Goal: Task Accomplishment & Management: Use online tool/utility

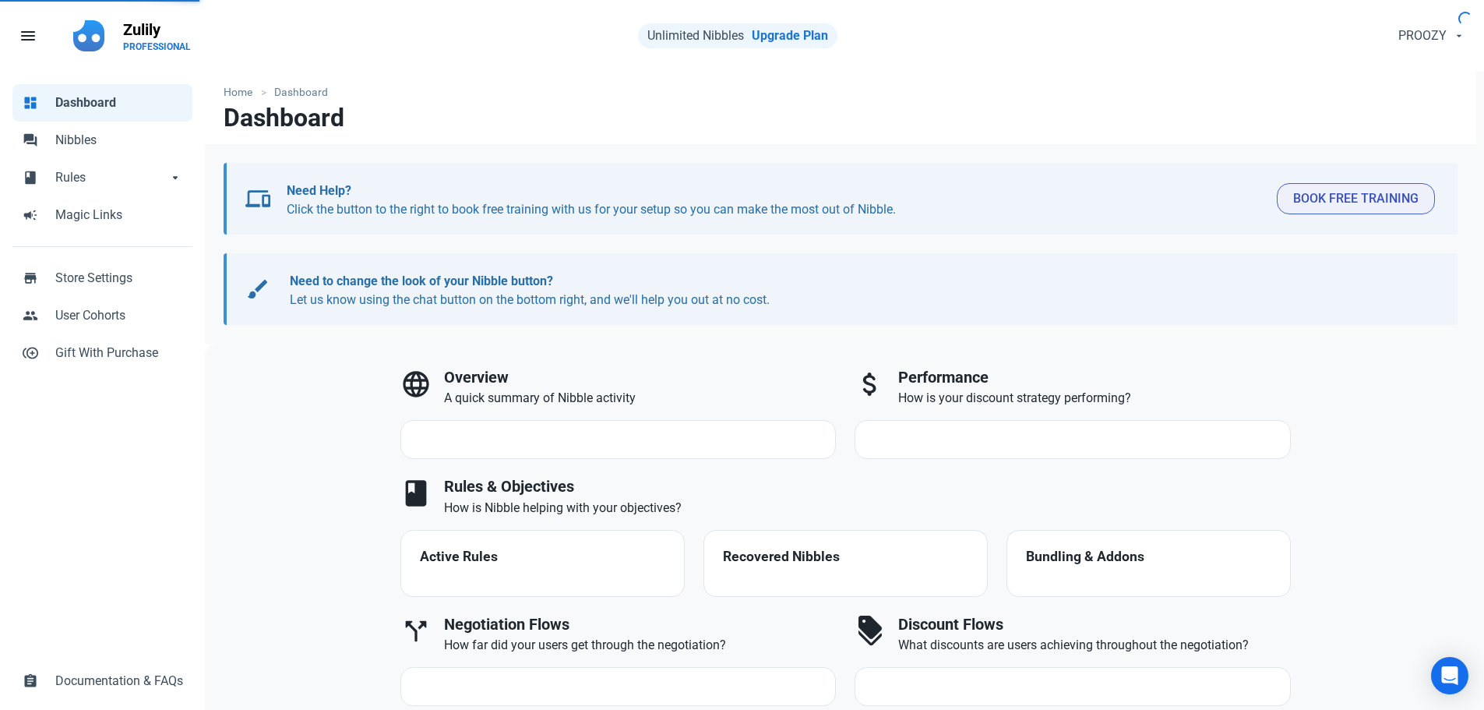
select select "7d"
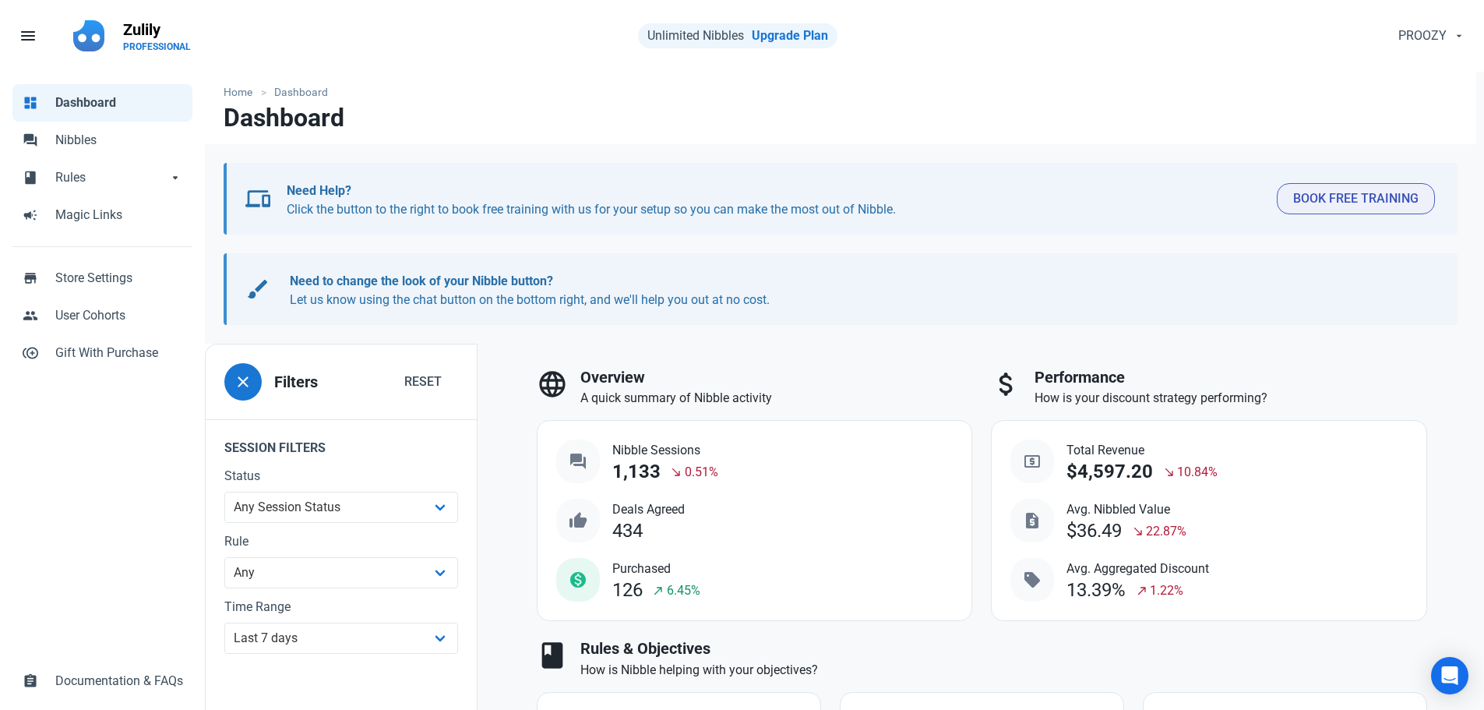
click at [80, 175] on span "Rules" at bounding box center [111, 177] width 112 height 19
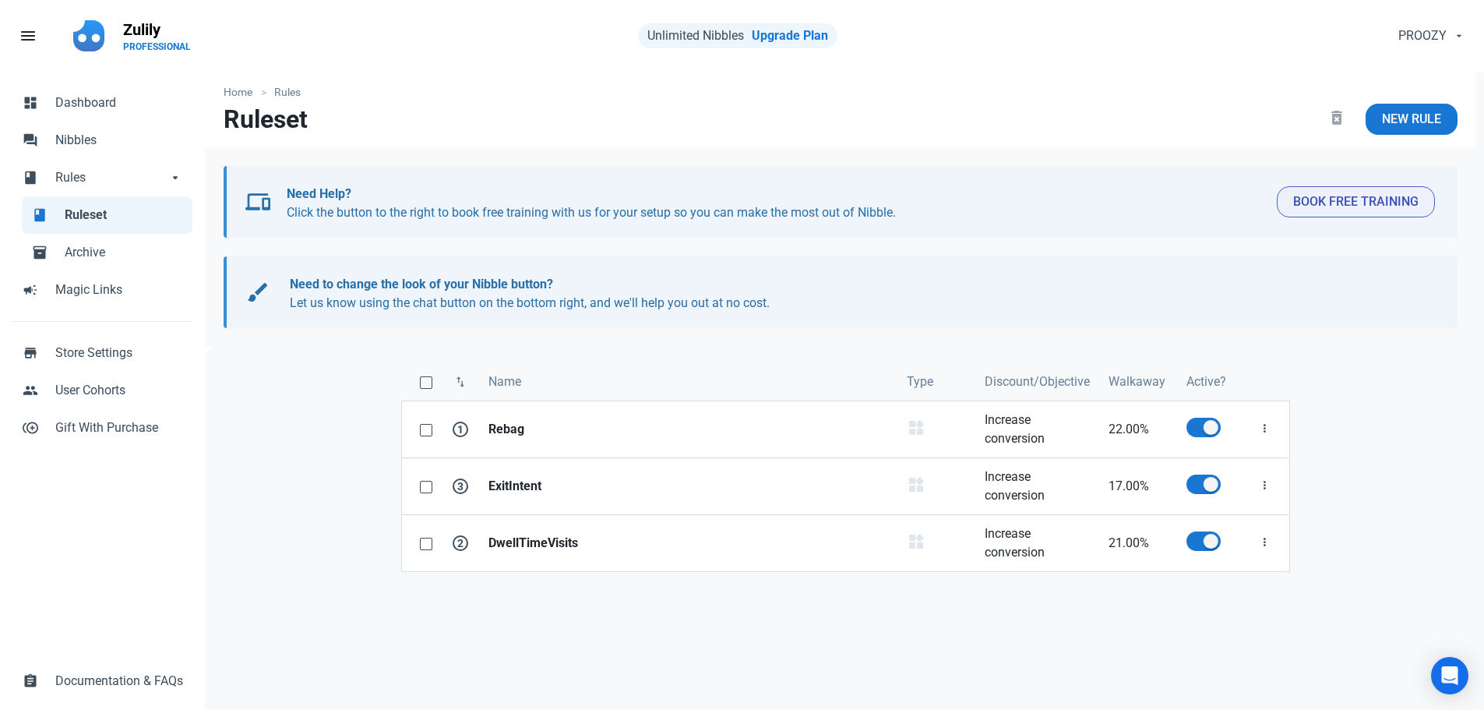
click at [547, 543] on strong "DwellTimeVisits" at bounding box center [689, 543] width 400 height 19
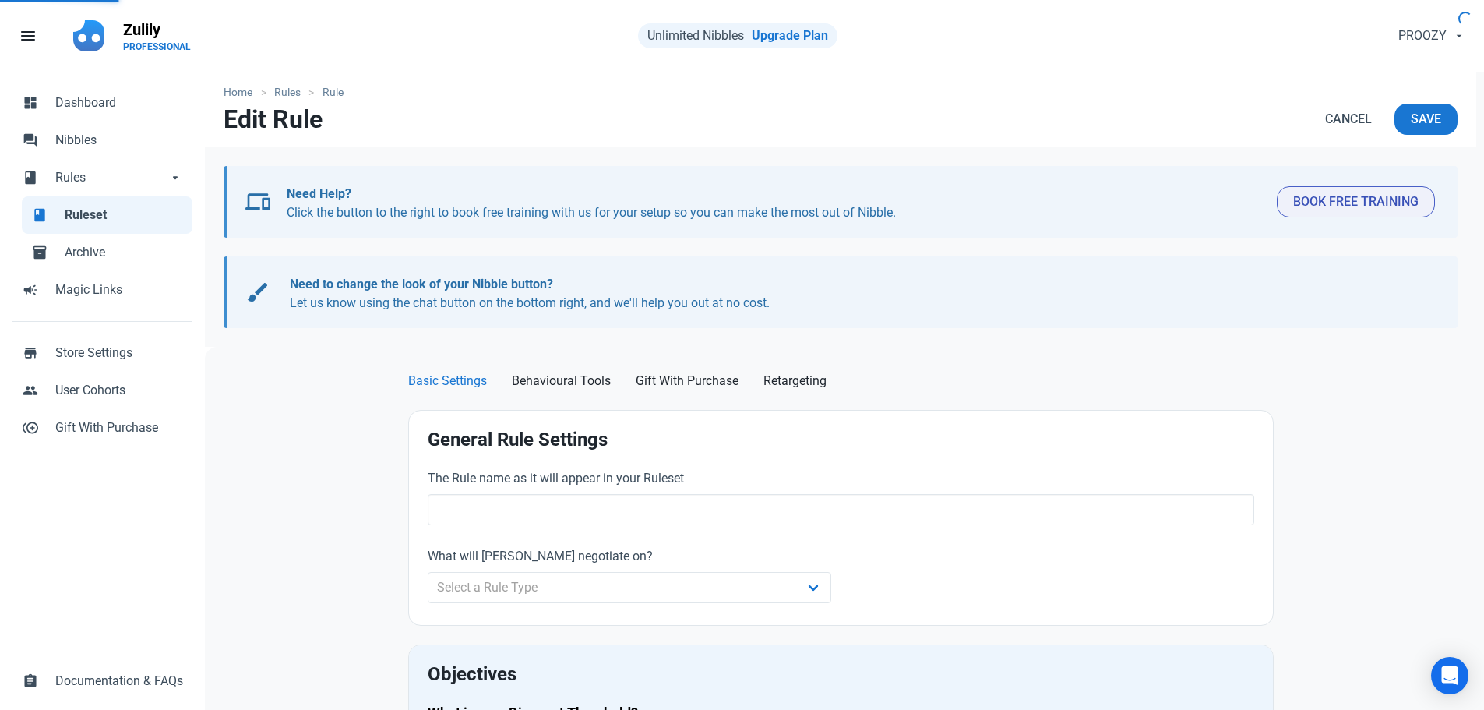
type input "DwellTimeVisits"
select select "product_category"
type input "21.00"
radio input "true"
radio input "false"
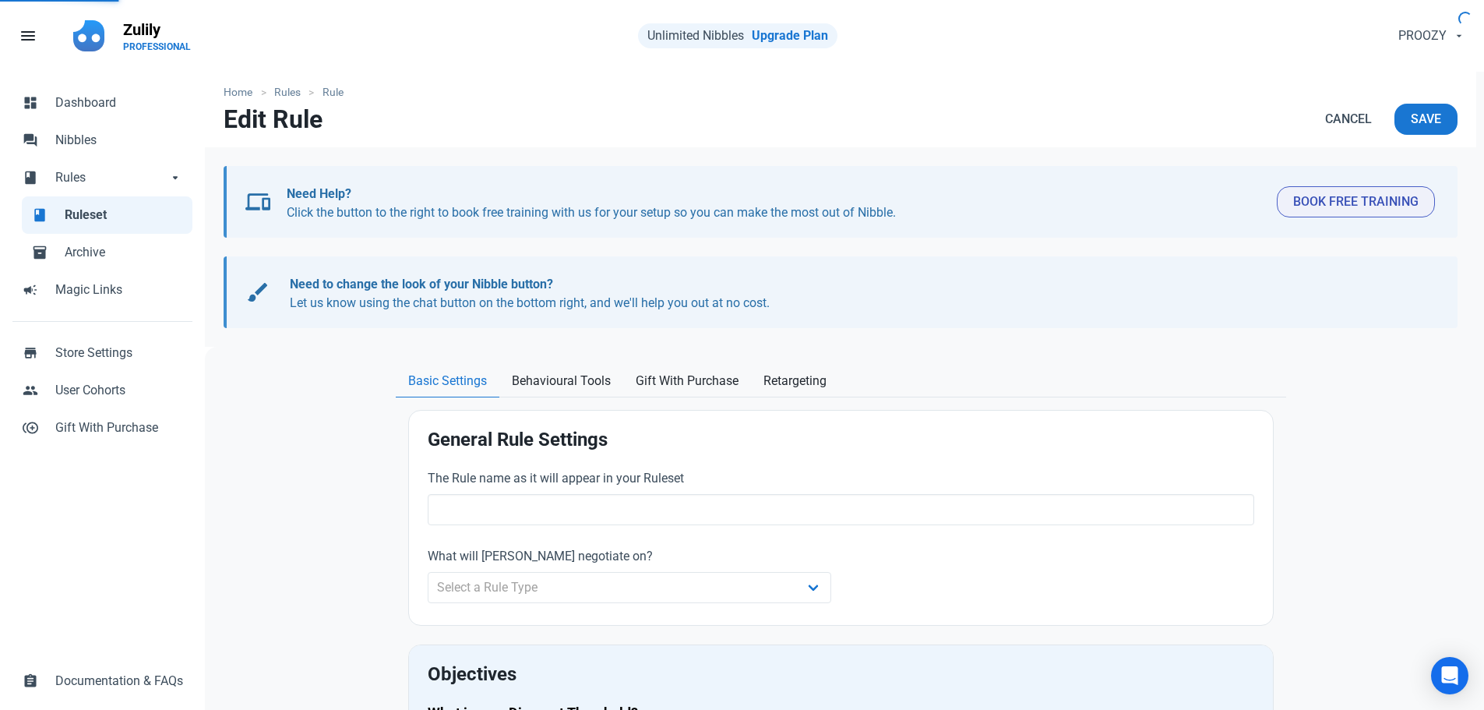
radio input "true"
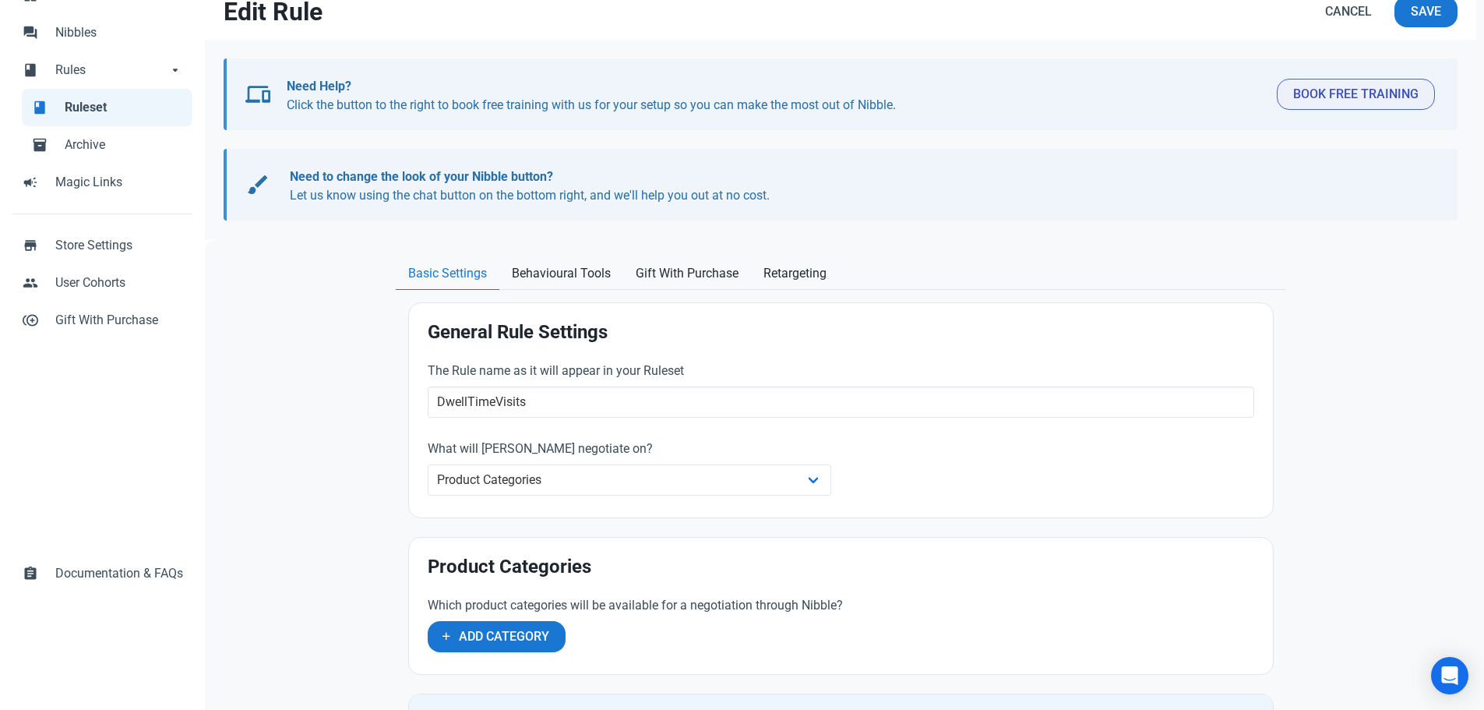
scroll to position [312, 0]
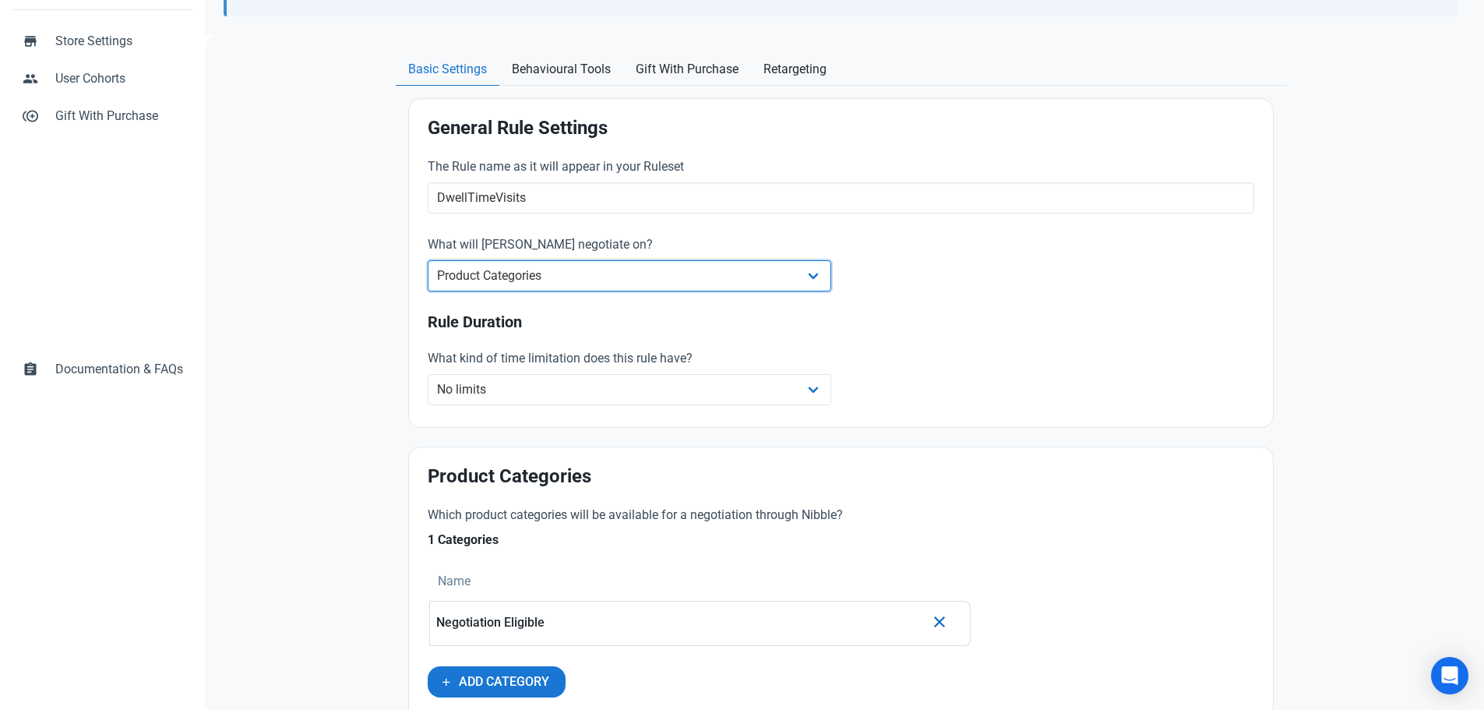
click at [787, 281] on select "Whole Store Individual Products Product Categories Cart" at bounding box center [630, 275] width 404 height 31
click at [954, 289] on div "The Rule name as it will appear in your Ruleset DwellTimeVisits What will [PERS…" at bounding box center [840, 283] width 845 height 270
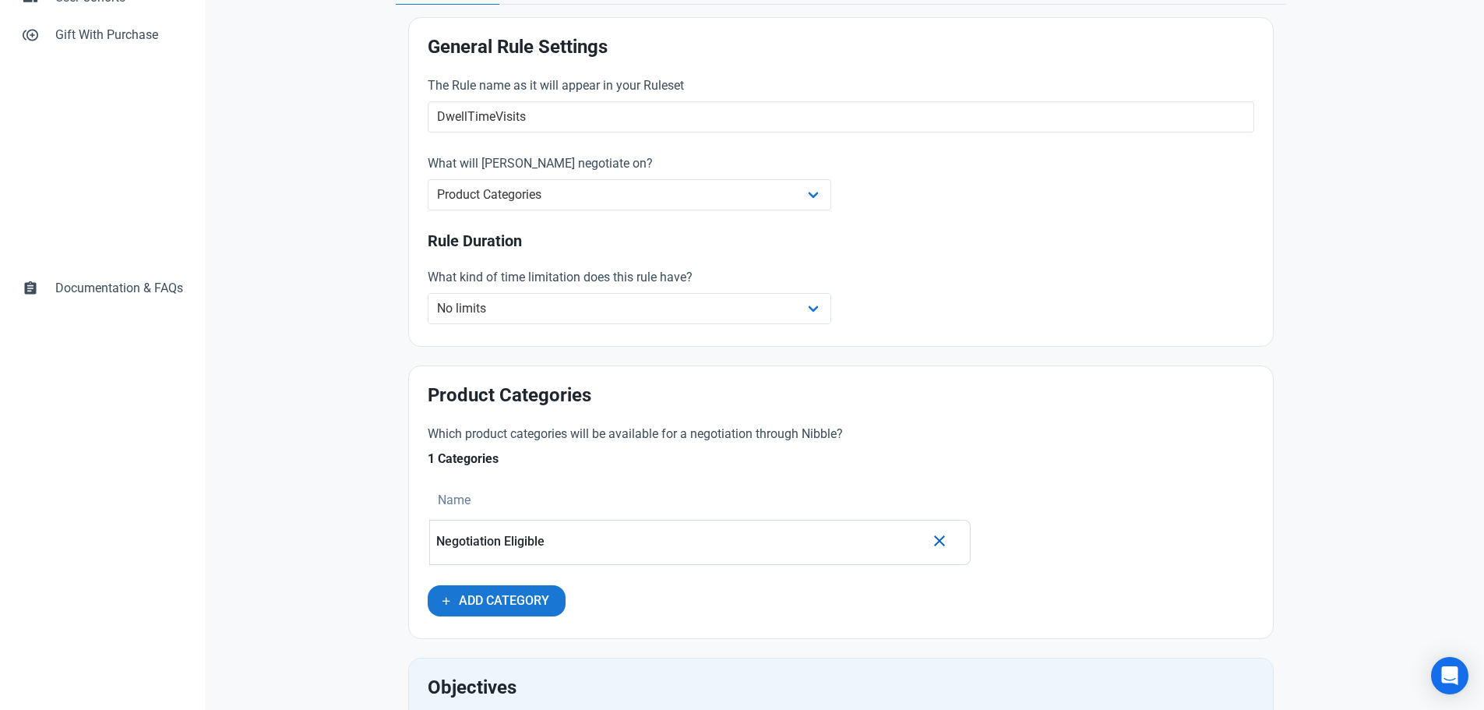
scroll to position [467, 0]
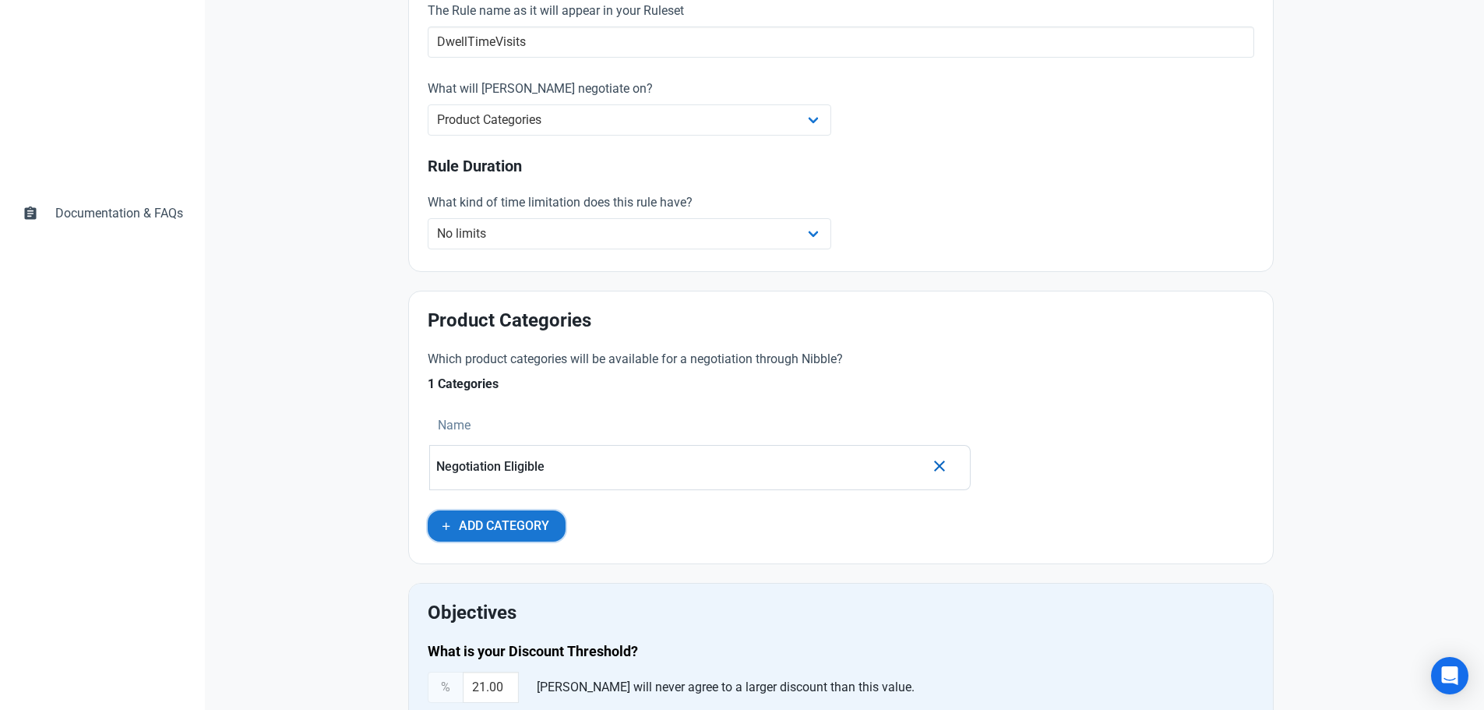
click at [532, 534] on span "Add Category" at bounding box center [504, 526] width 90 height 19
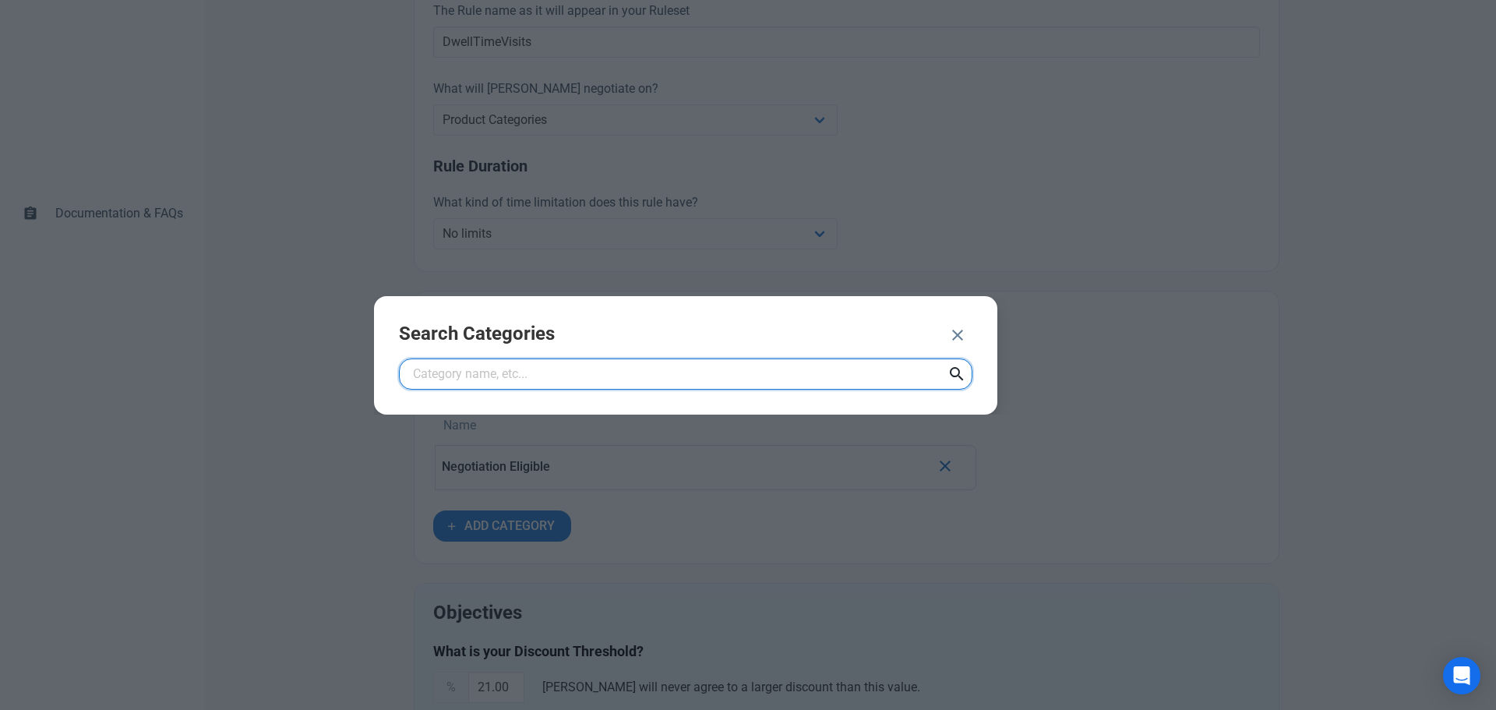
click at [537, 379] on input "text" at bounding box center [685, 373] width 573 height 31
type input "Steal the Deal"
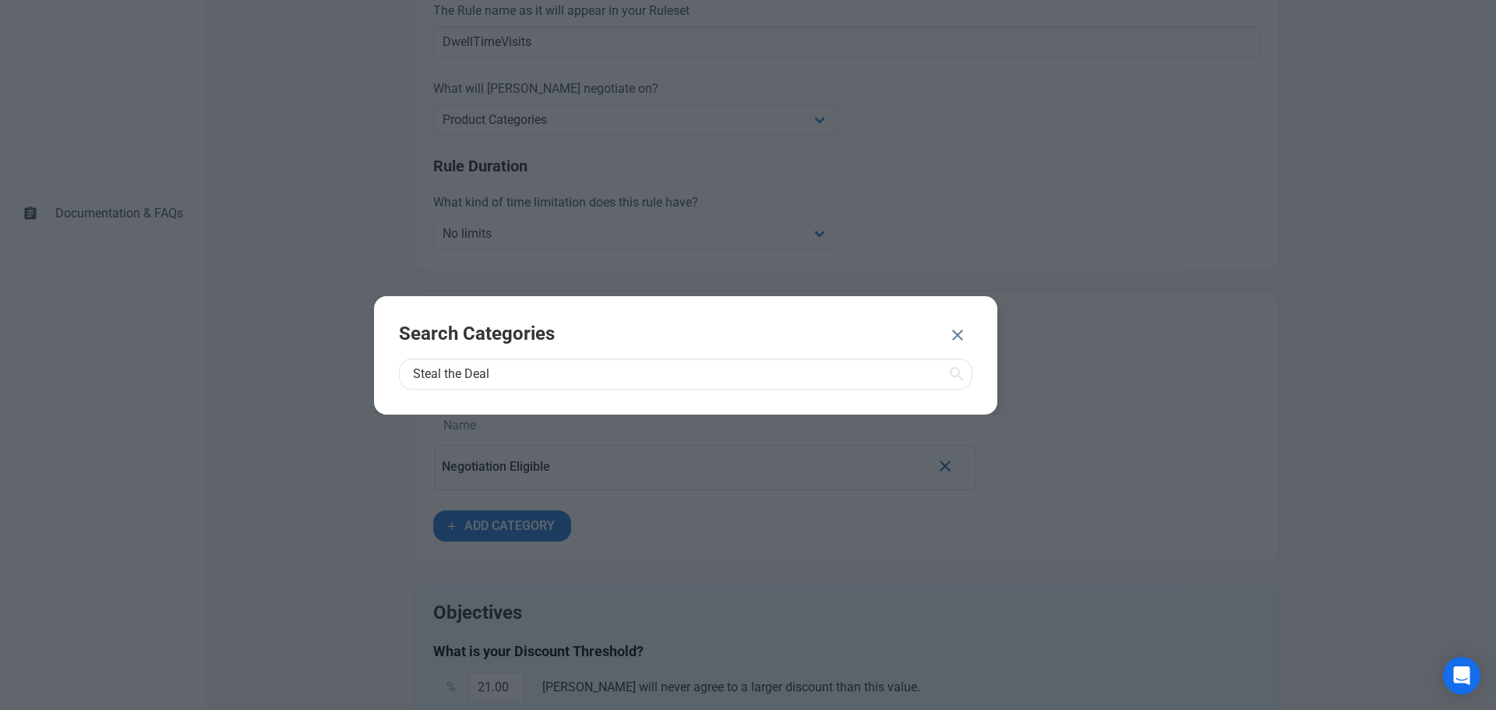
click at [954, 372] on icon at bounding box center [956, 374] width 19 height 28
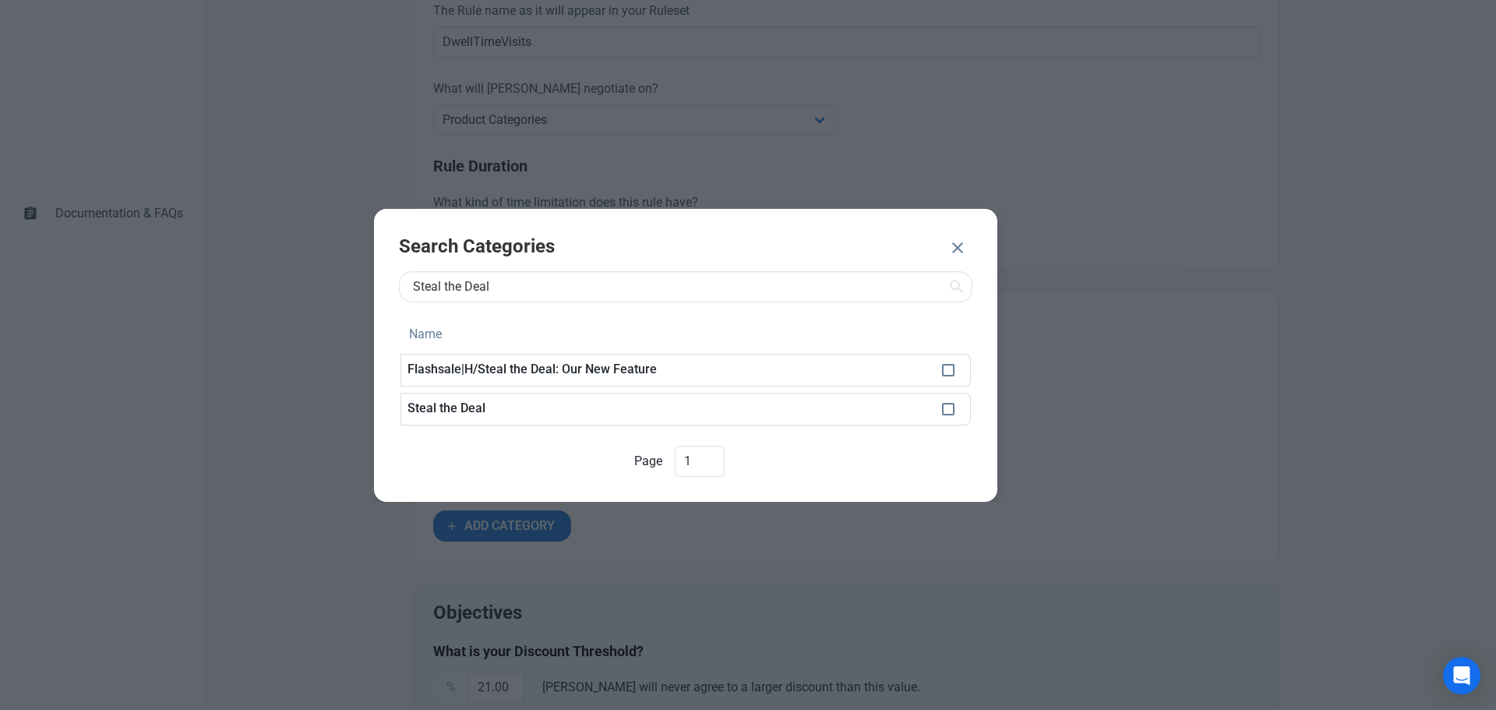
click at [746, 376] on p "Steal the Deal" at bounding box center [668, 369] width 522 height 14
click at [949, 407] on span at bounding box center [948, 409] width 12 height 12
checkbox input "true"
click at [870, 252] on span "ADD 1 CATEGORY" at bounding box center [869, 249] width 101 height 19
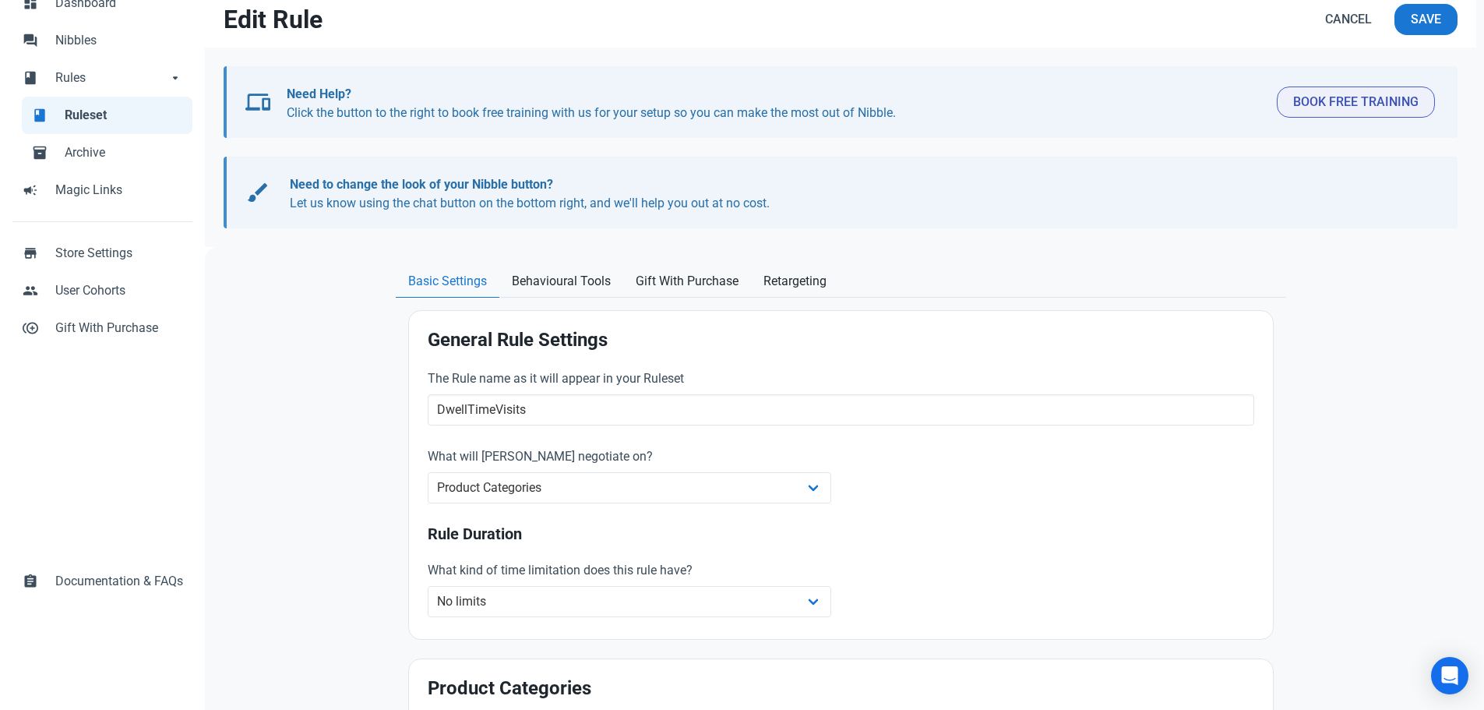
scroll to position [0, 0]
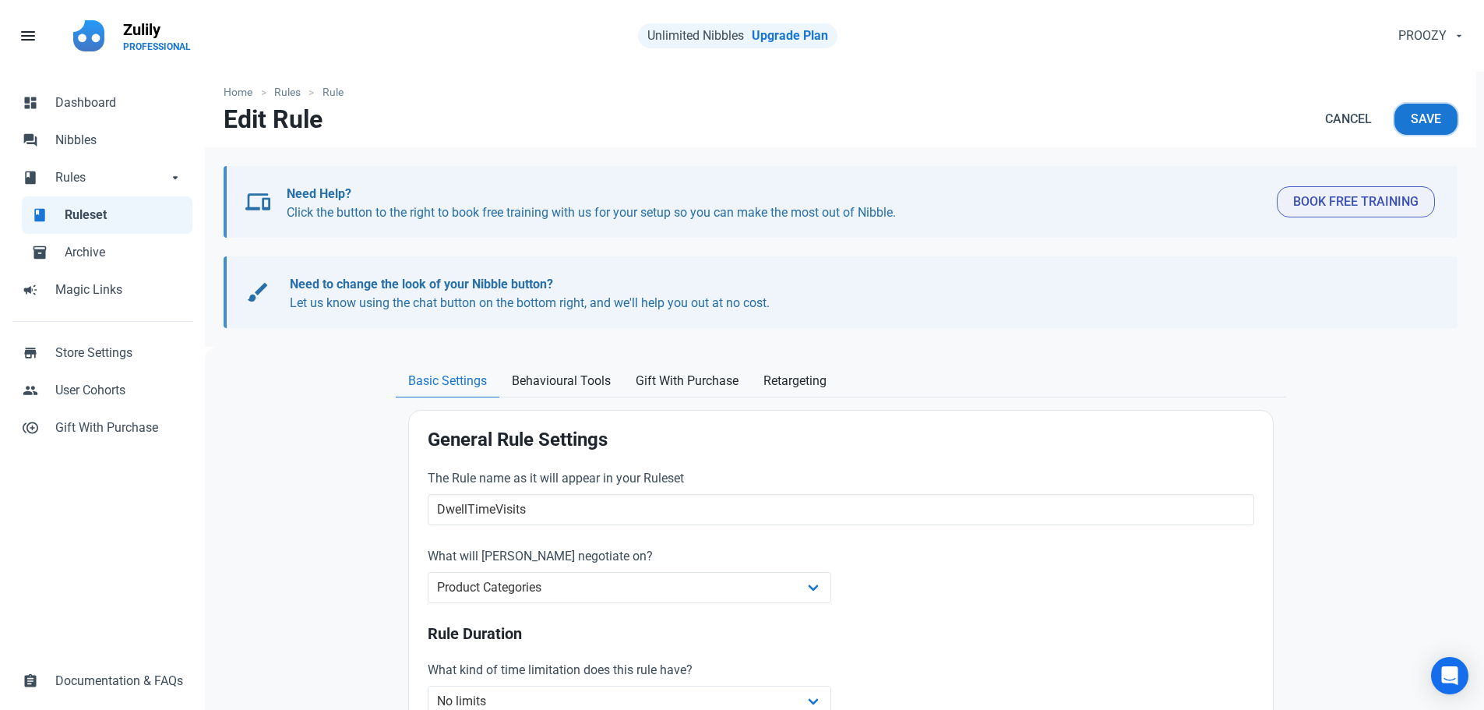
click at [1435, 117] on span "Save" at bounding box center [1426, 119] width 30 height 19
